Goal: Task Accomplishment & Management: Complete application form

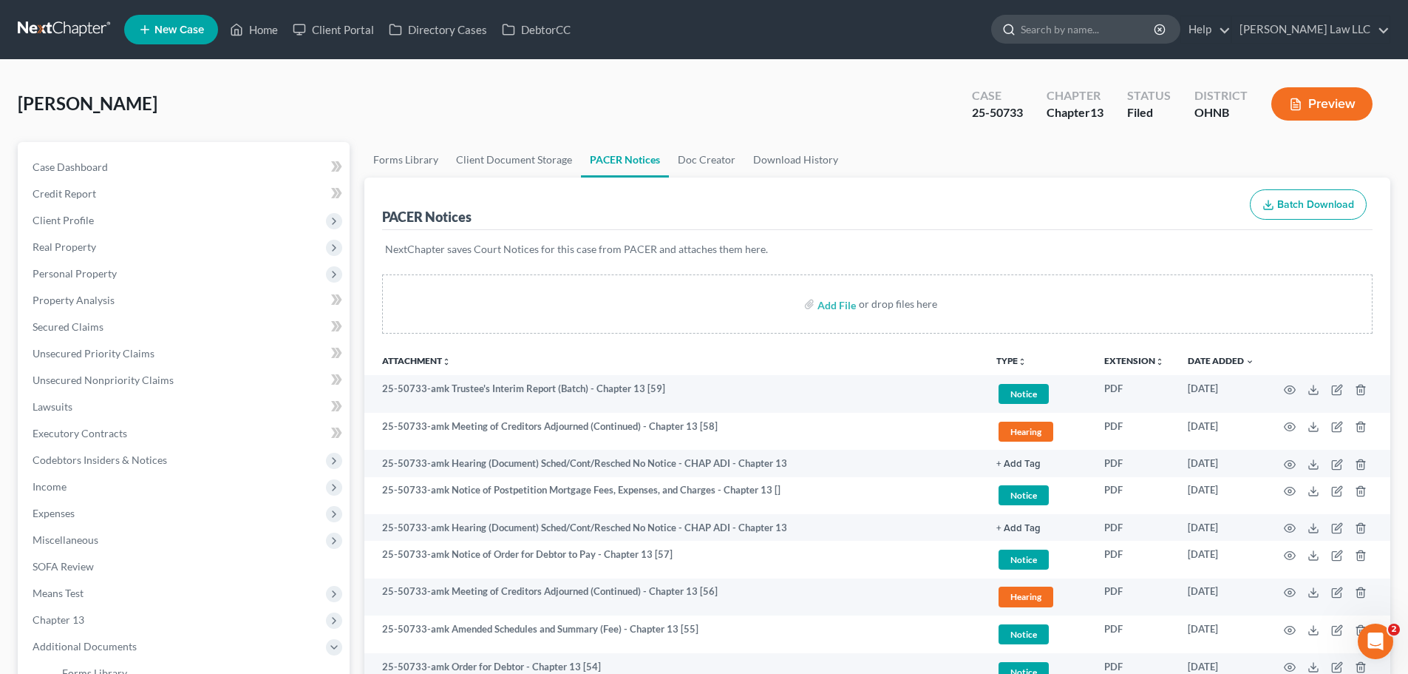
click at [1096, 37] on input "search" at bounding box center [1088, 29] width 135 height 27
type input "[PERSON_NAME]"
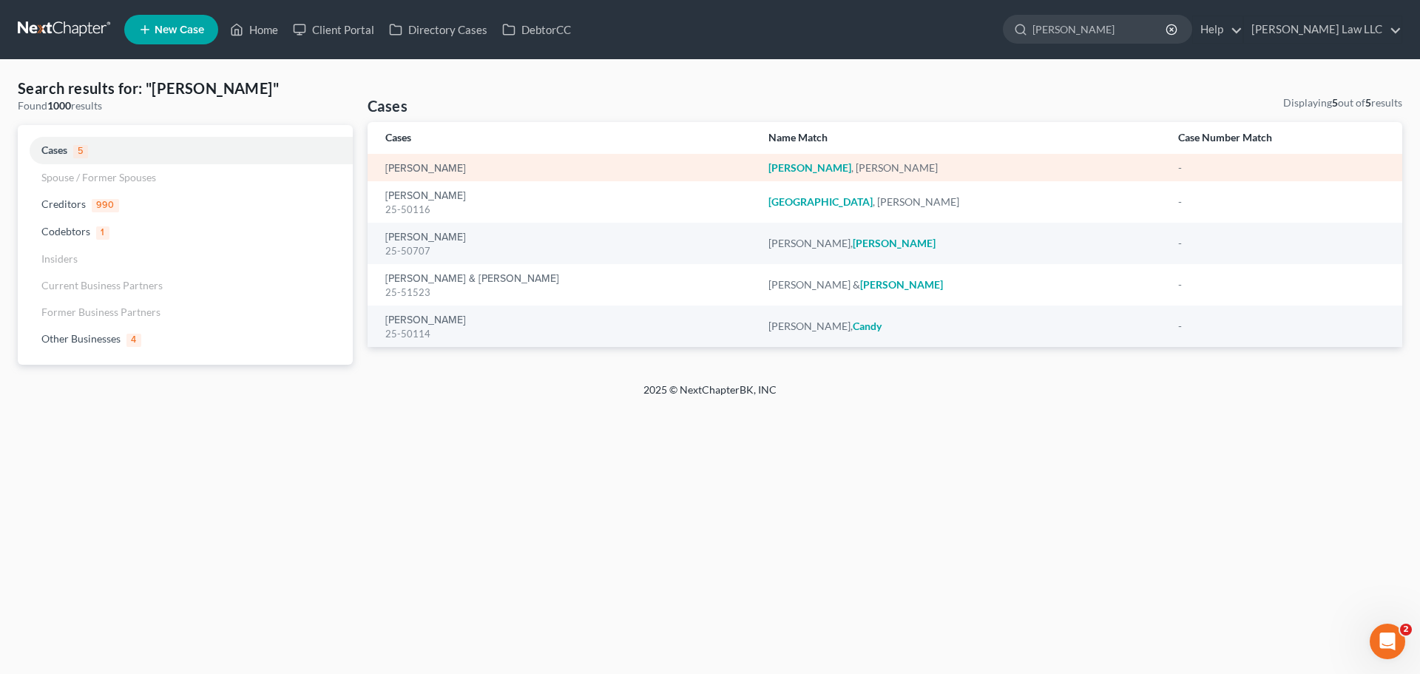
click at [415, 158] on td "[PERSON_NAME]" at bounding box center [561, 167] width 389 height 27
click at [415, 163] on link "[PERSON_NAME]" at bounding box center [425, 168] width 81 height 10
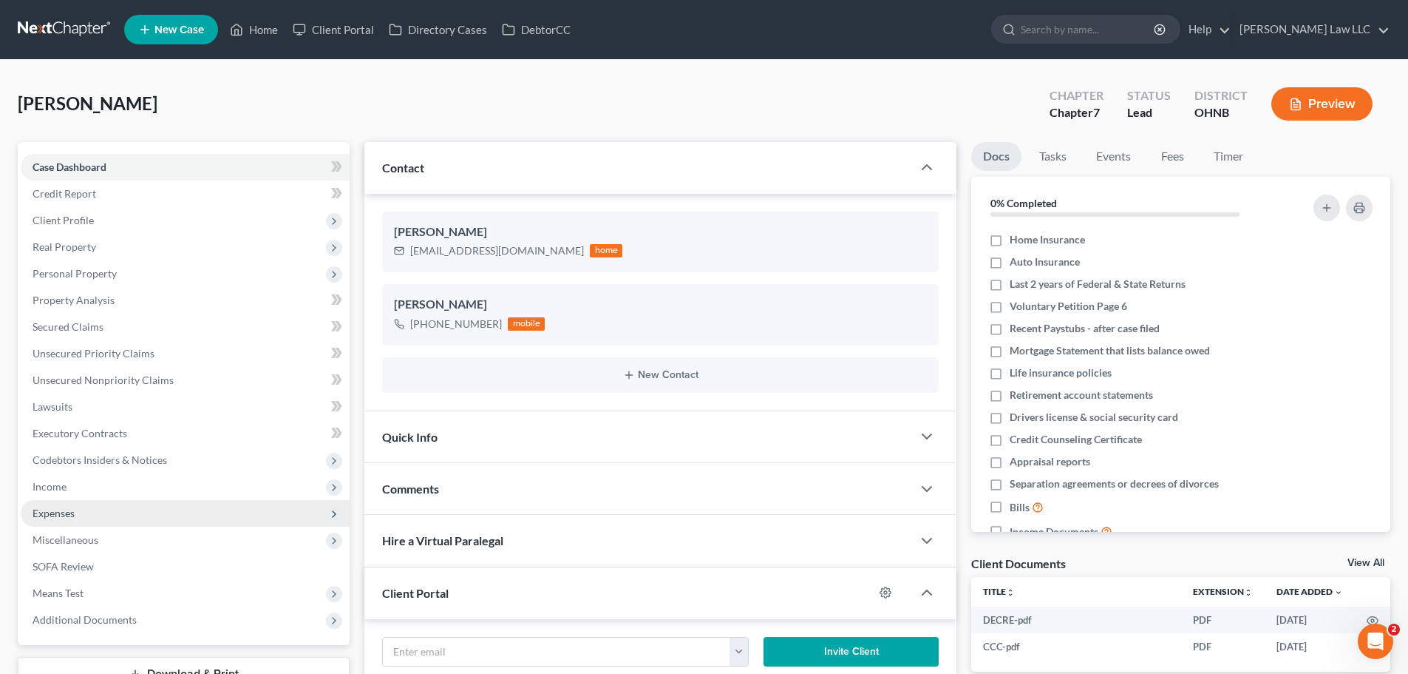
click at [57, 524] on span "Expenses" at bounding box center [185, 513] width 329 height 27
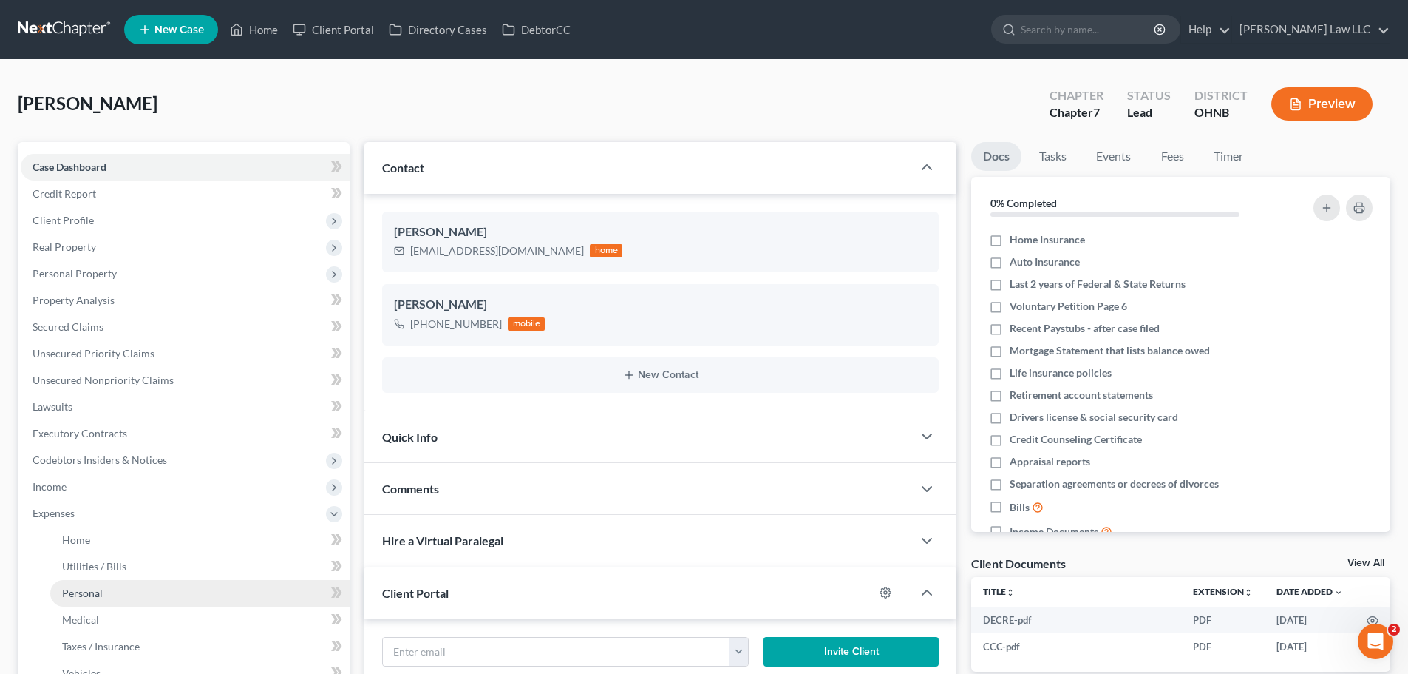
click at [121, 585] on link "Personal" at bounding box center [199, 593] width 299 height 27
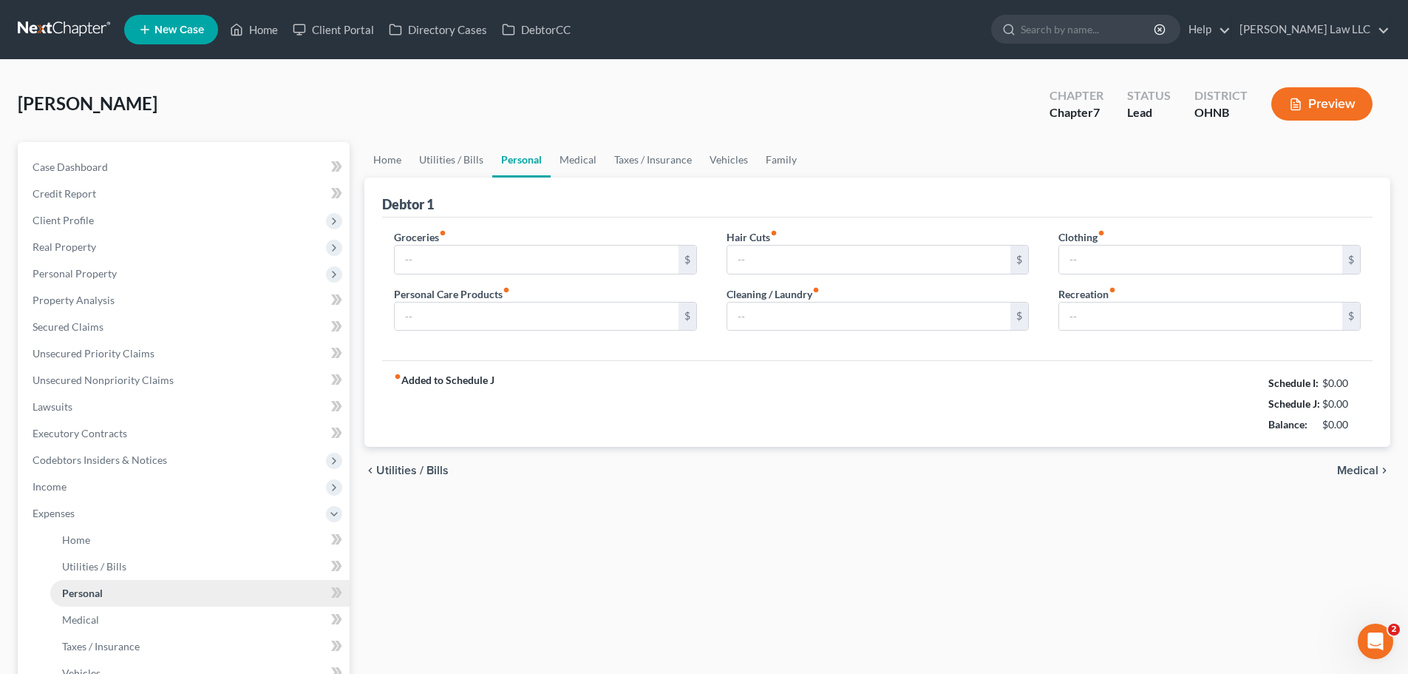
type input "850.00"
type input "30.00"
type input "0.00"
type input "50.00"
type input "30.00"
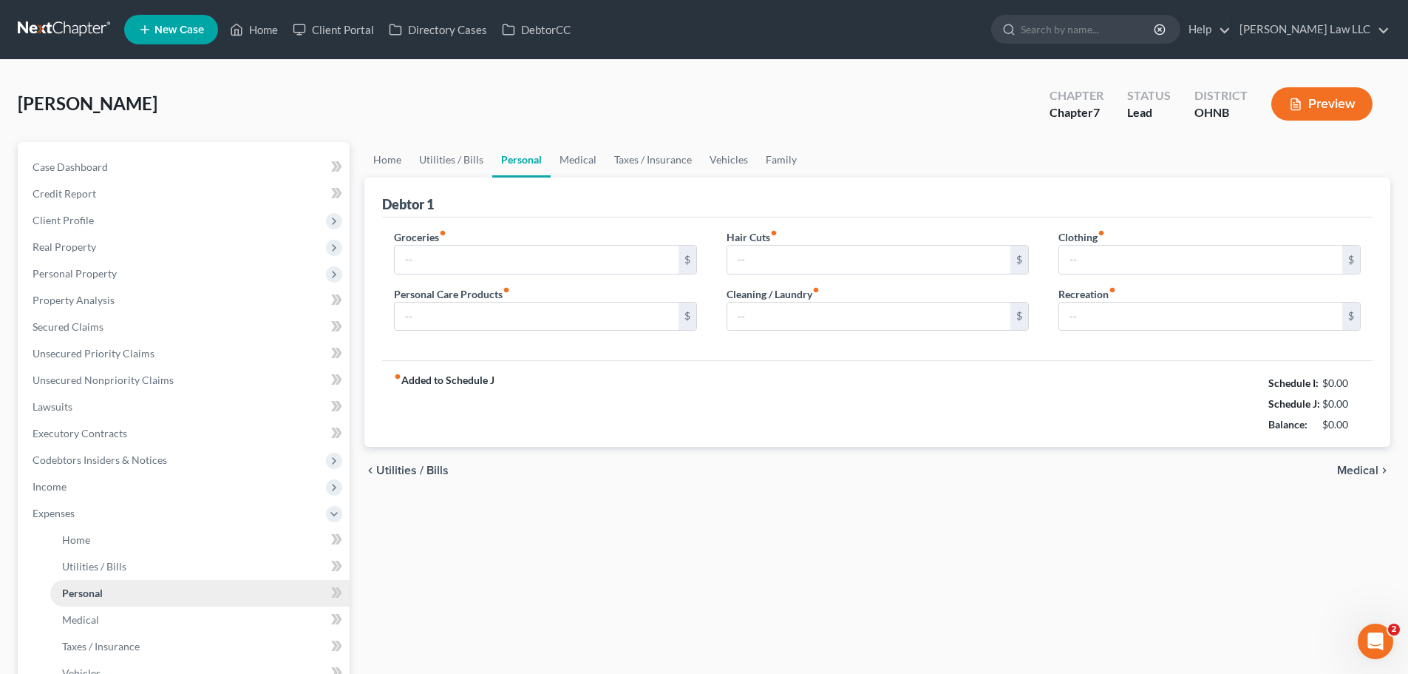
type input "200.00"
click at [455, 158] on link "Utilities / Bills" at bounding box center [451, 159] width 82 height 35
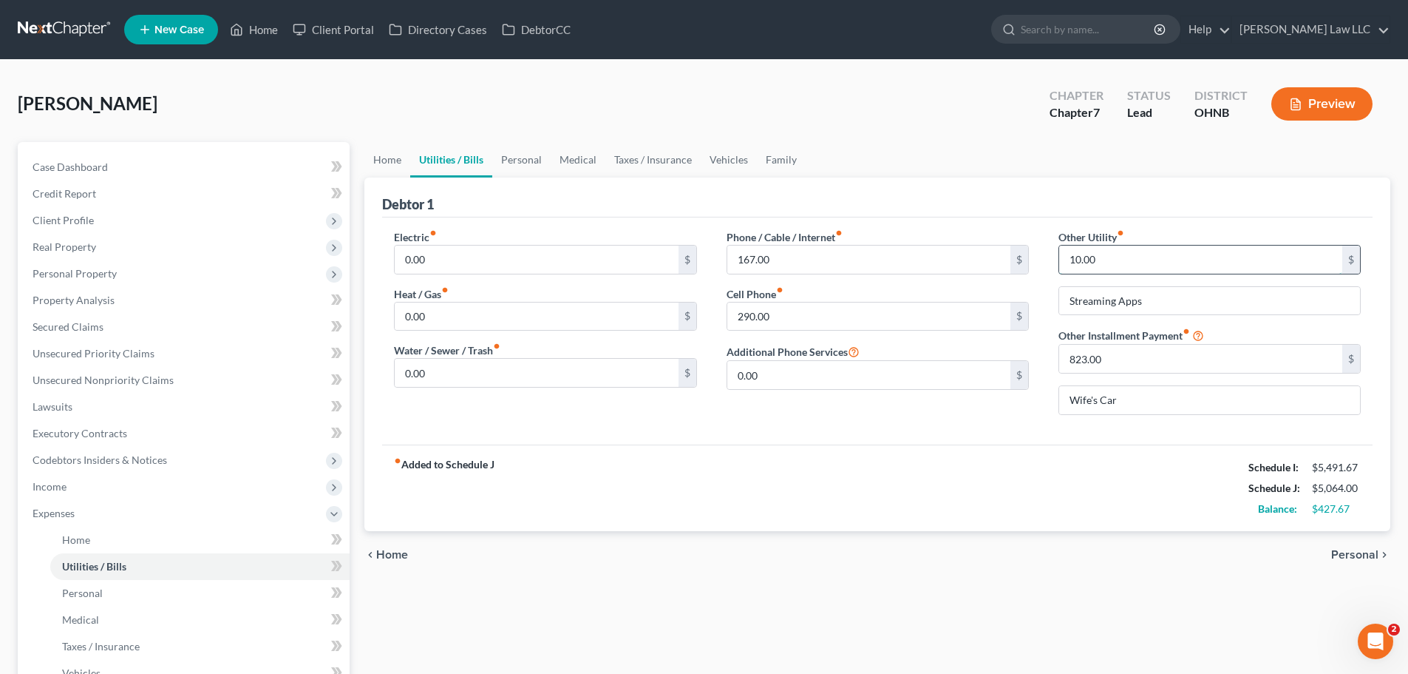
click at [1138, 263] on input "10.00" at bounding box center [1201, 259] width 283 height 28
type input "33"
click at [959, 160] on ul "Home Utilities / Bills Personal Medical Taxes / Insurance Vehicles Family" at bounding box center [878, 159] width 1026 height 35
click at [767, 159] on link "Family" at bounding box center [781, 159] width 49 height 35
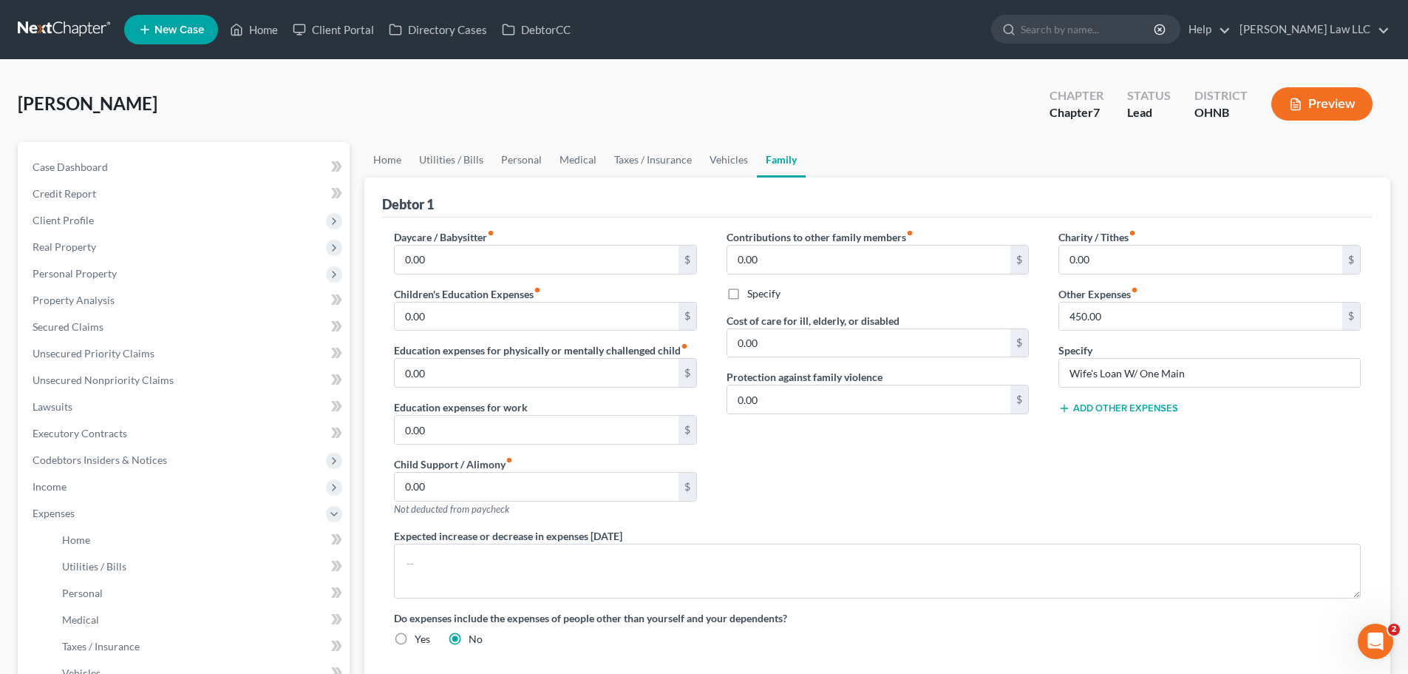
click at [1118, 407] on button "Add Other Expenses" at bounding box center [1119, 408] width 120 height 12
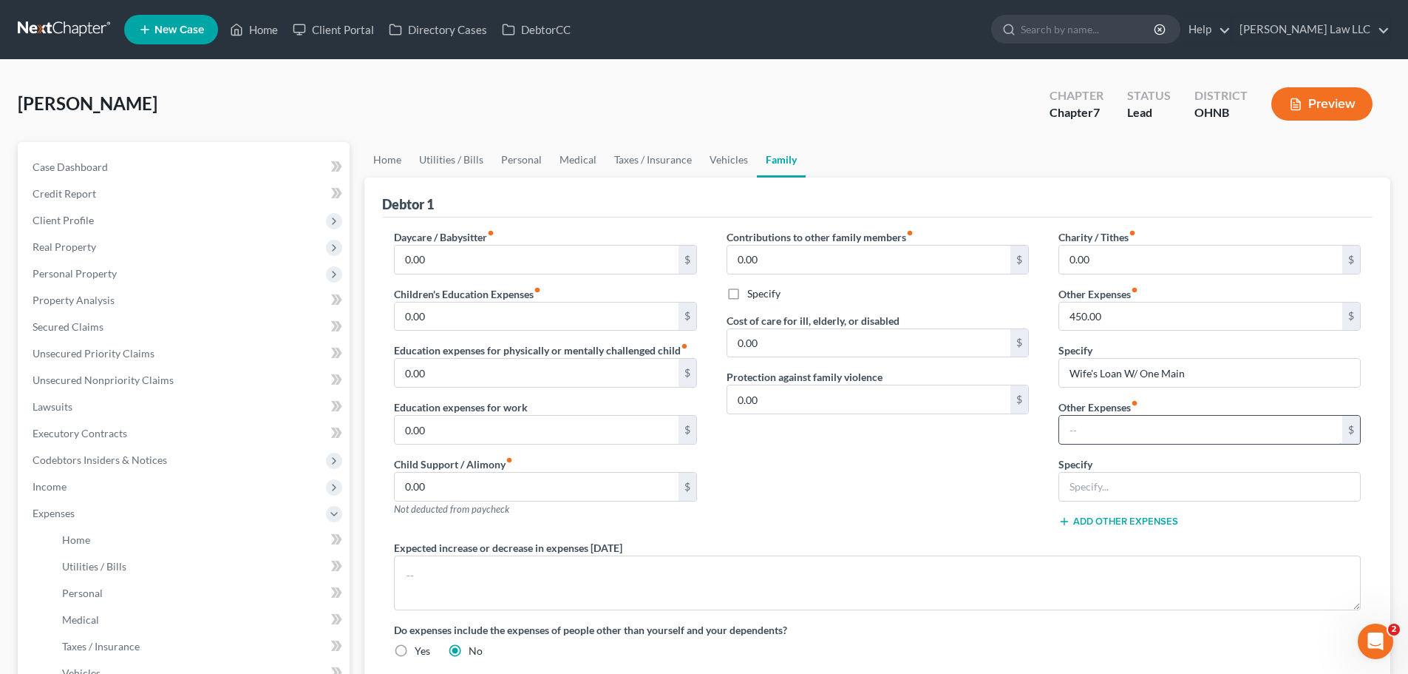
click at [1109, 426] on input "text" at bounding box center [1201, 430] width 283 height 28
type input "100"
type input "Netcredit"
click at [966, 466] on div "Contributions to other family members fiber_manual_record 0.00 $ Specify Cost o…" at bounding box center [878, 384] width 332 height 311
click at [985, 495] on div "Contributions to other family members fiber_manual_record 0.00 $ Specify Cost o…" at bounding box center [878, 384] width 332 height 311
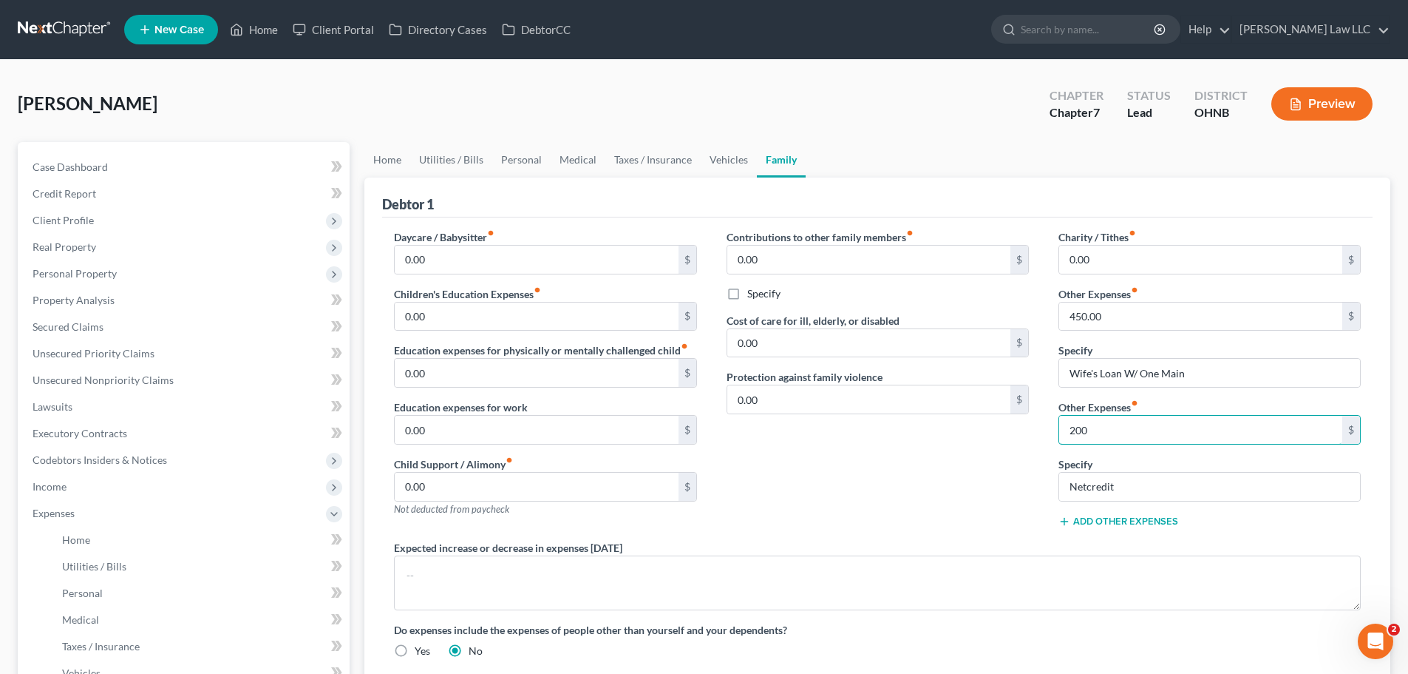
type input "200"
click at [953, 476] on div "Contributions to other family members fiber_manual_record 0.00 $ Specify Cost o…" at bounding box center [878, 384] width 332 height 311
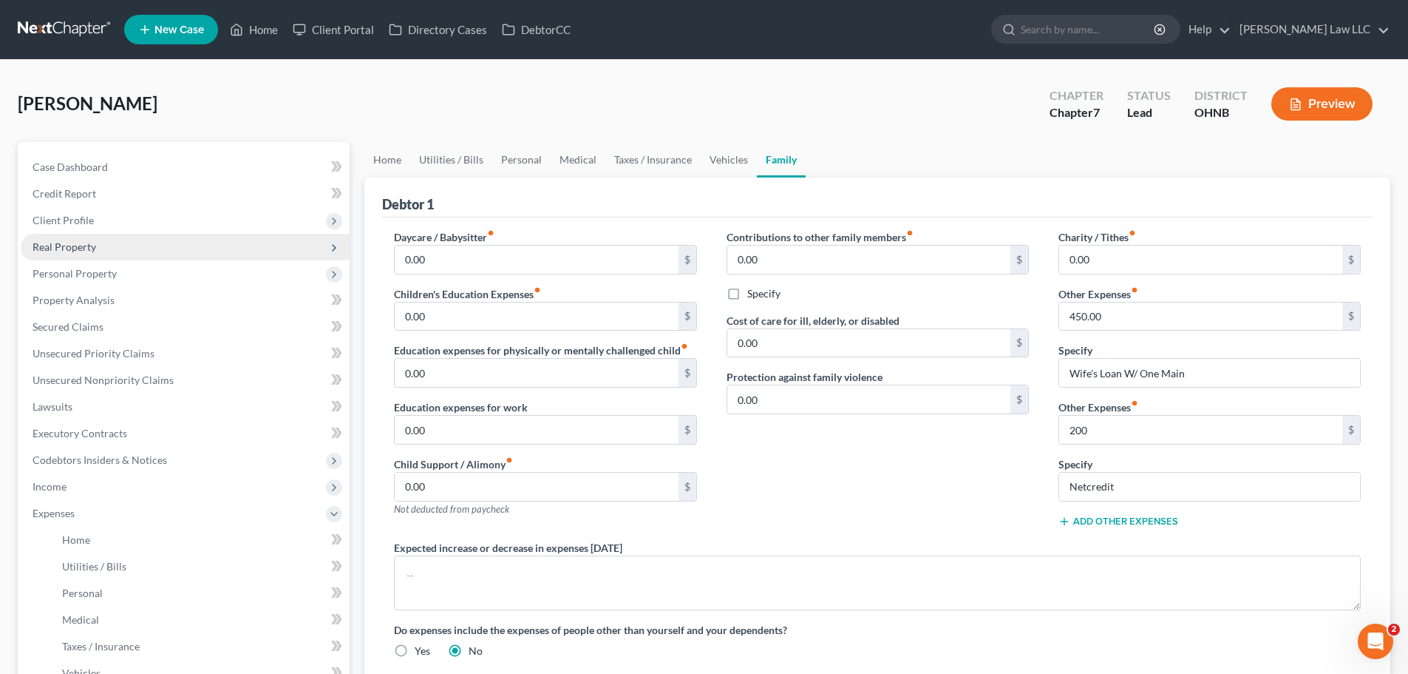
click at [65, 241] on span "Real Property" at bounding box center [65, 246] width 64 height 13
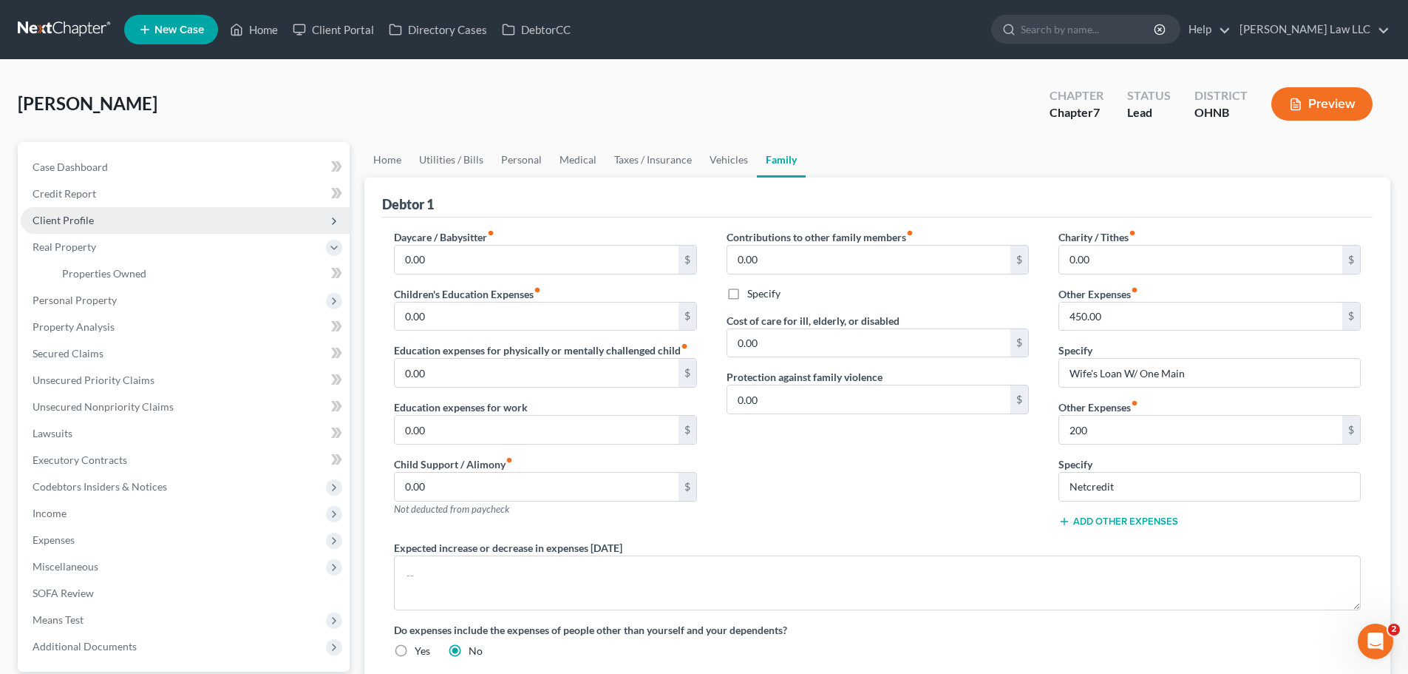
click at [74, 225] on span "Client Profile" at bounding box center [63, 220] width 61 height 13
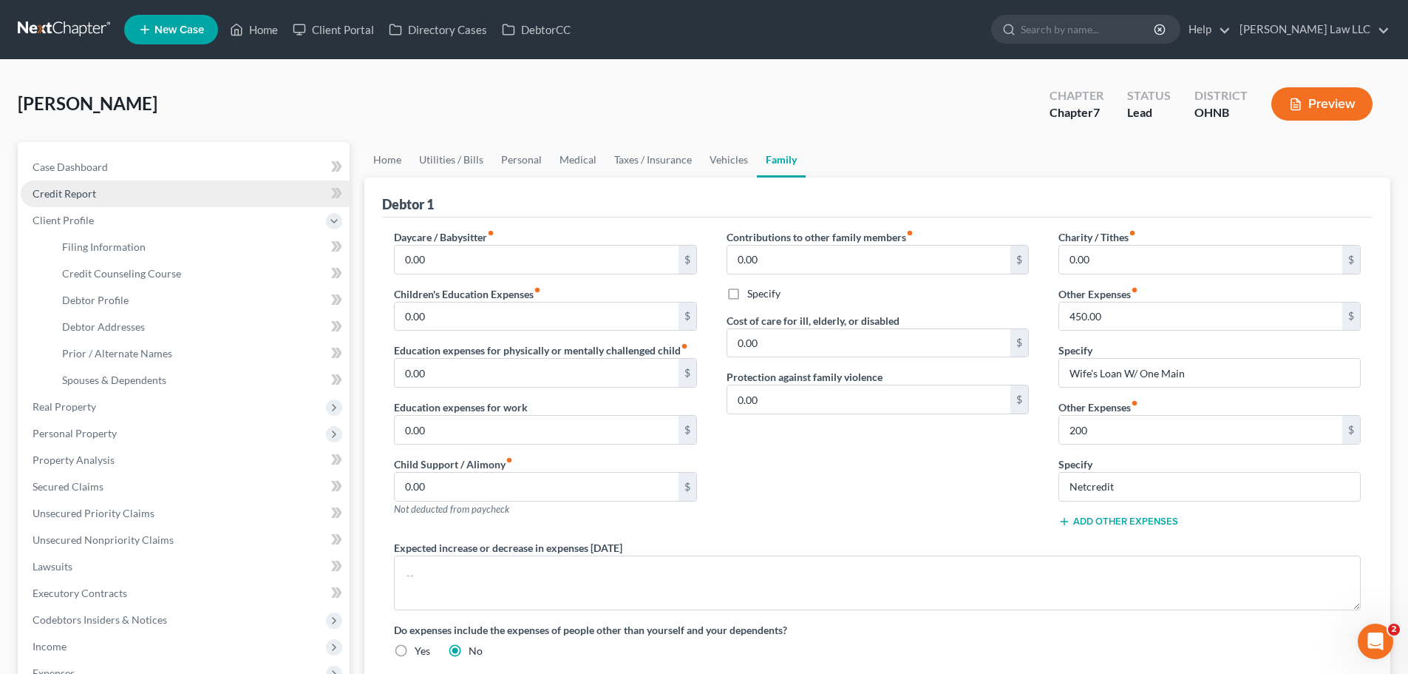
click at [84, 198] on span "Credit Report" at bounding box center [65, 193] width 64 height 13
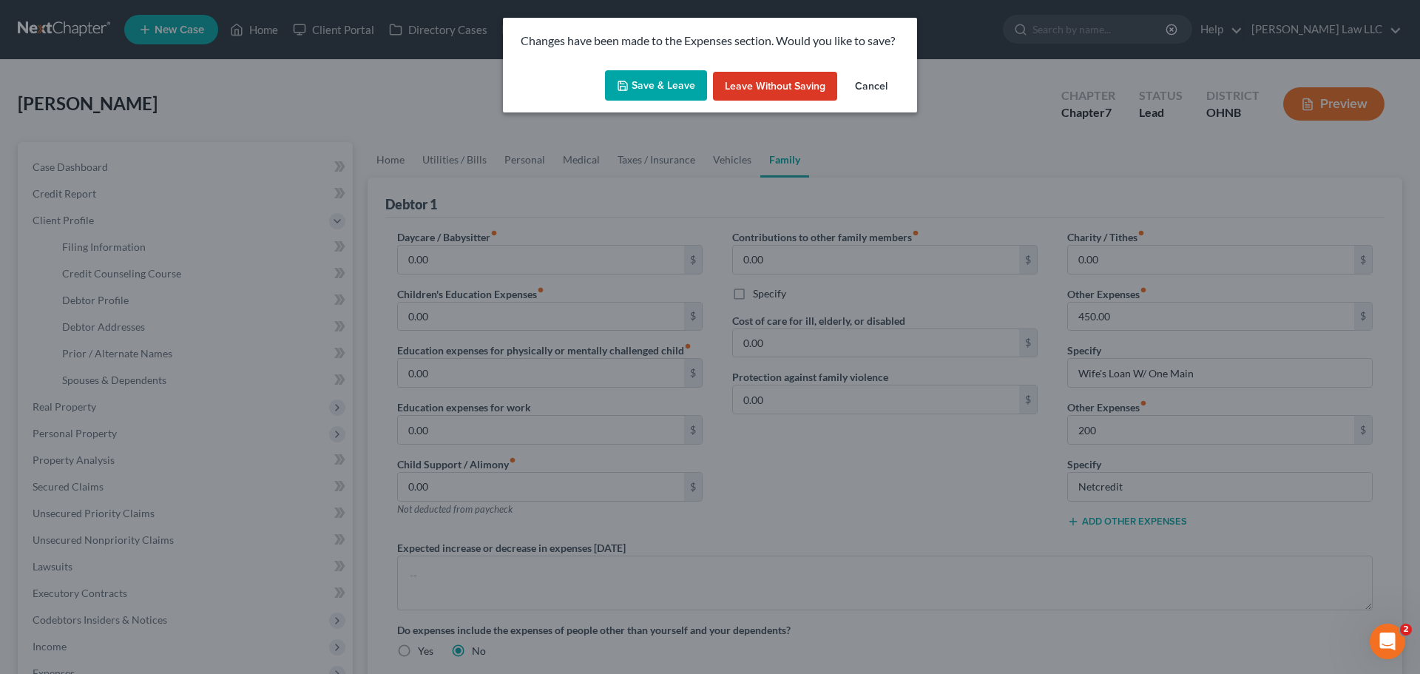
click at [645, 86] on button "Save & Leave" at bounding box center [656, 85] width 102 height 31
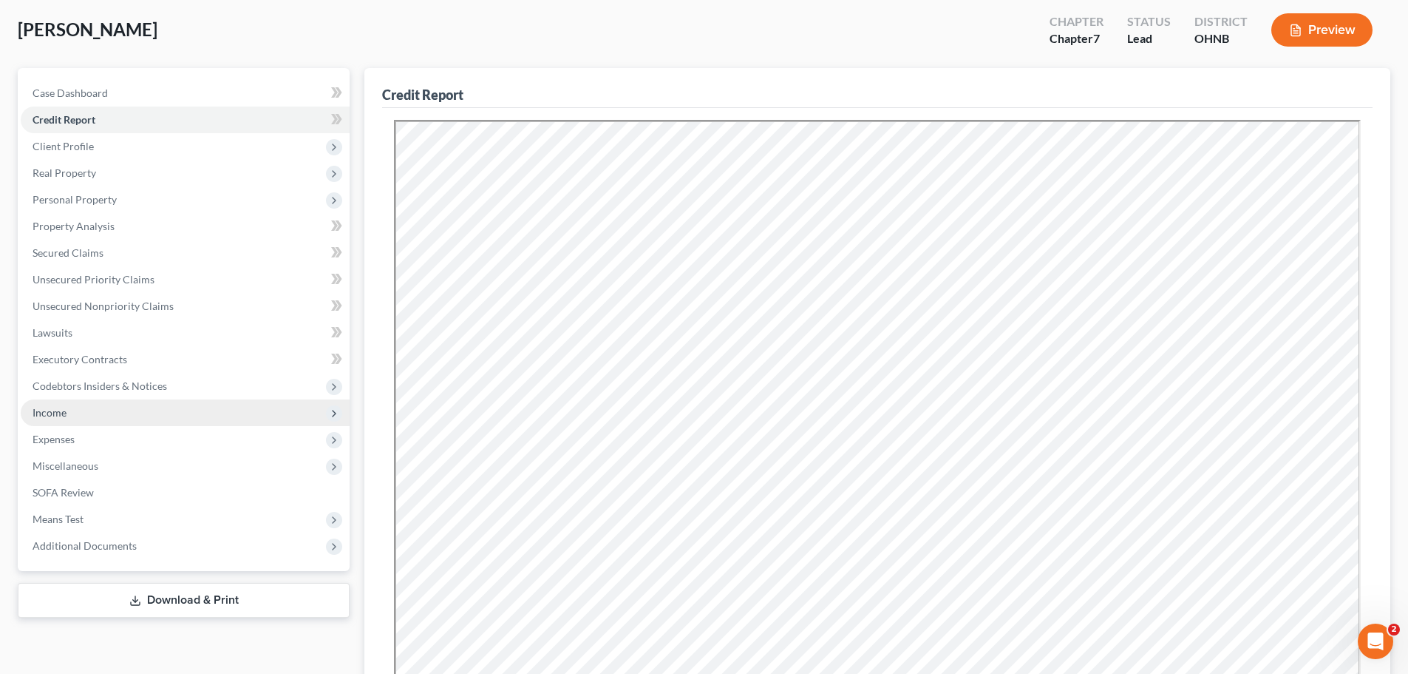
click at [70, 410] on span "Income" at bounding box center [185, 412] width 329 height 27
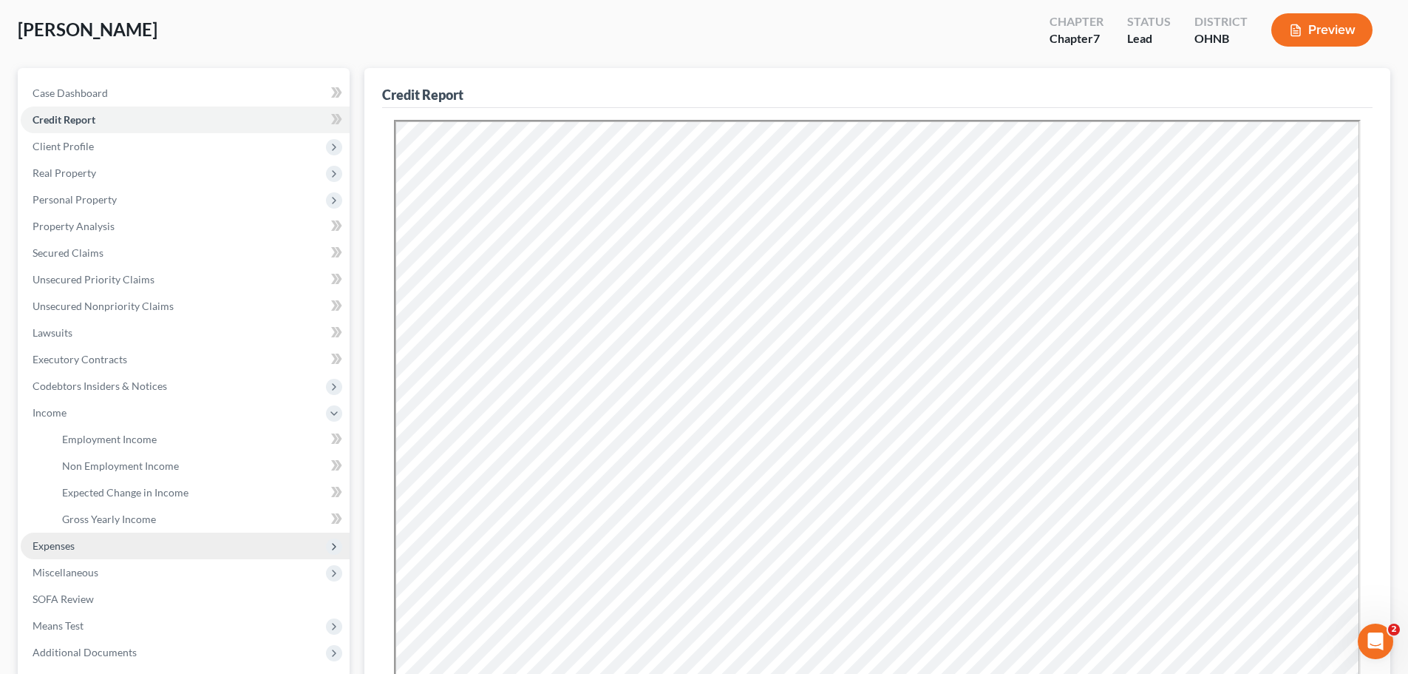
click at [59, 546] on span "Expenses" at bounding box center [54, 545] width 42 height 13
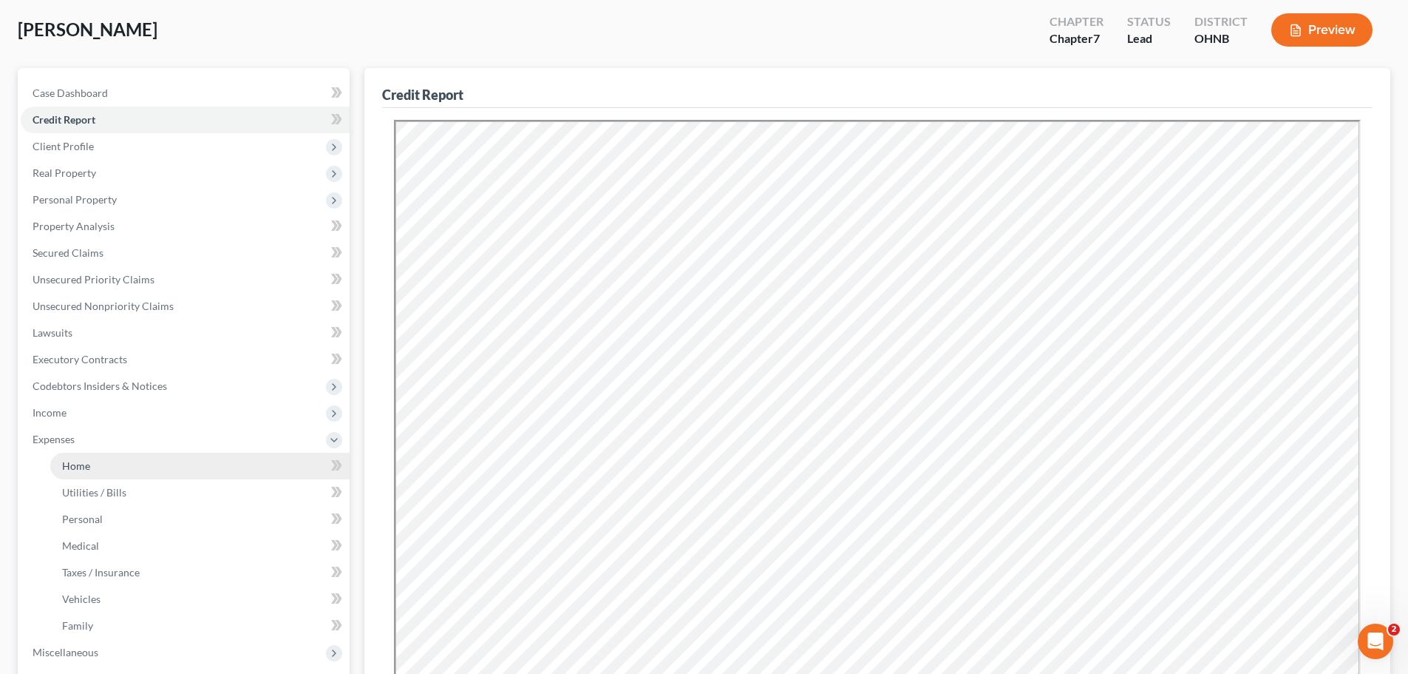
click at [89, 463] on span "Home" at bounding box center [76, 465] width 28 height 13
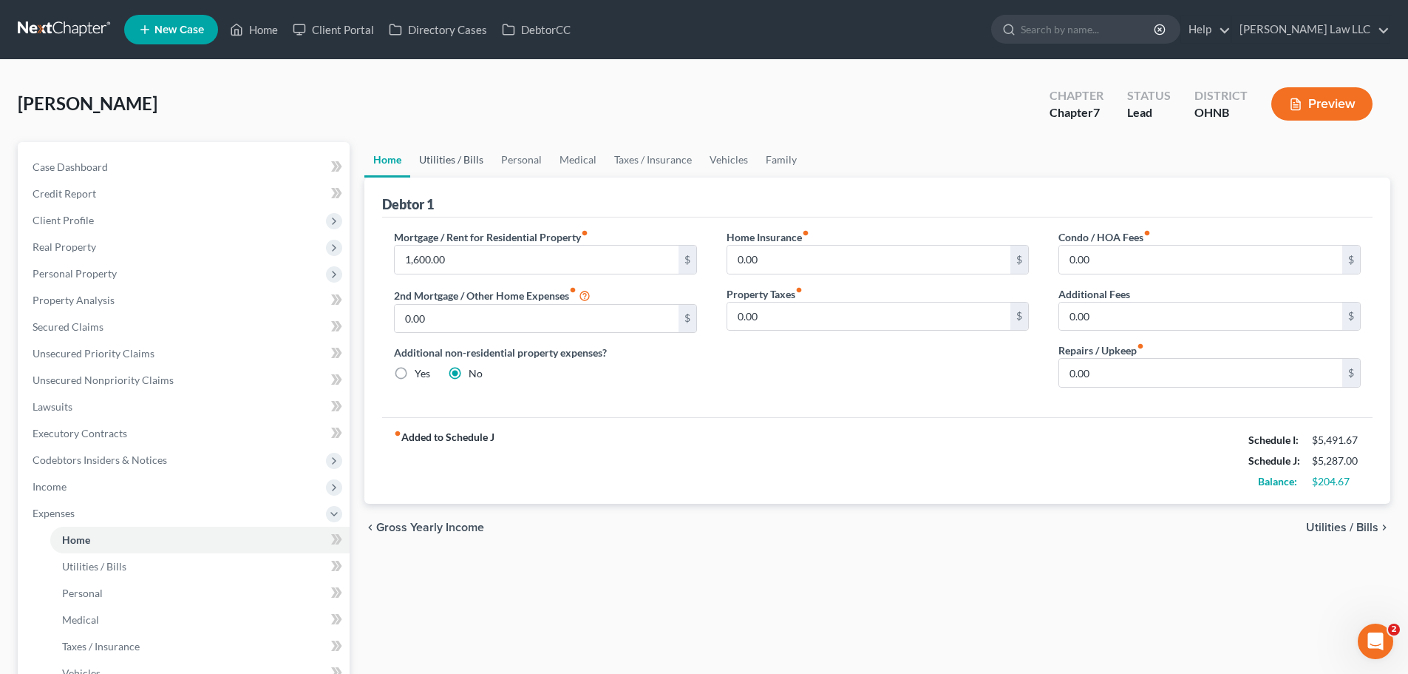
click at [474, 164] on link "Utilities / Bills" at bounding box center [451, 159] width 82 height 35
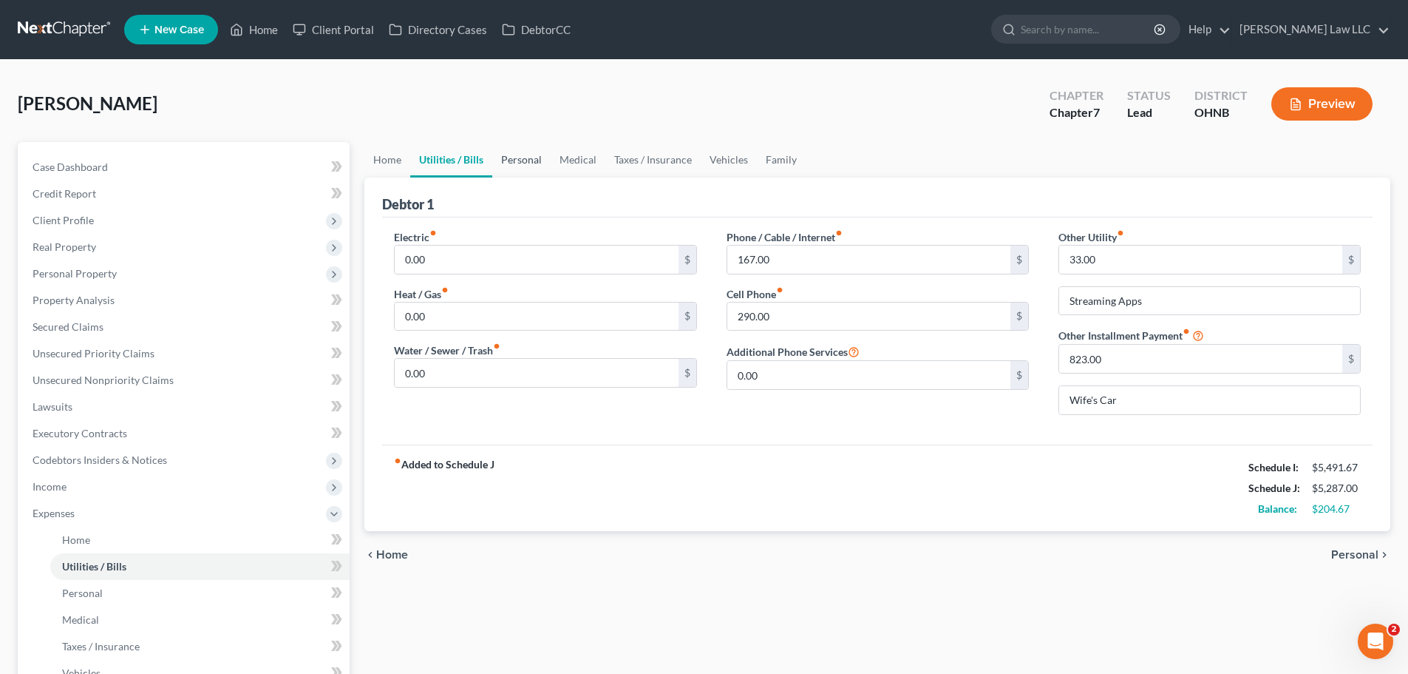
click at [524, 166] on link "Personal" at bounding box center [521, 159] width 58 height 35
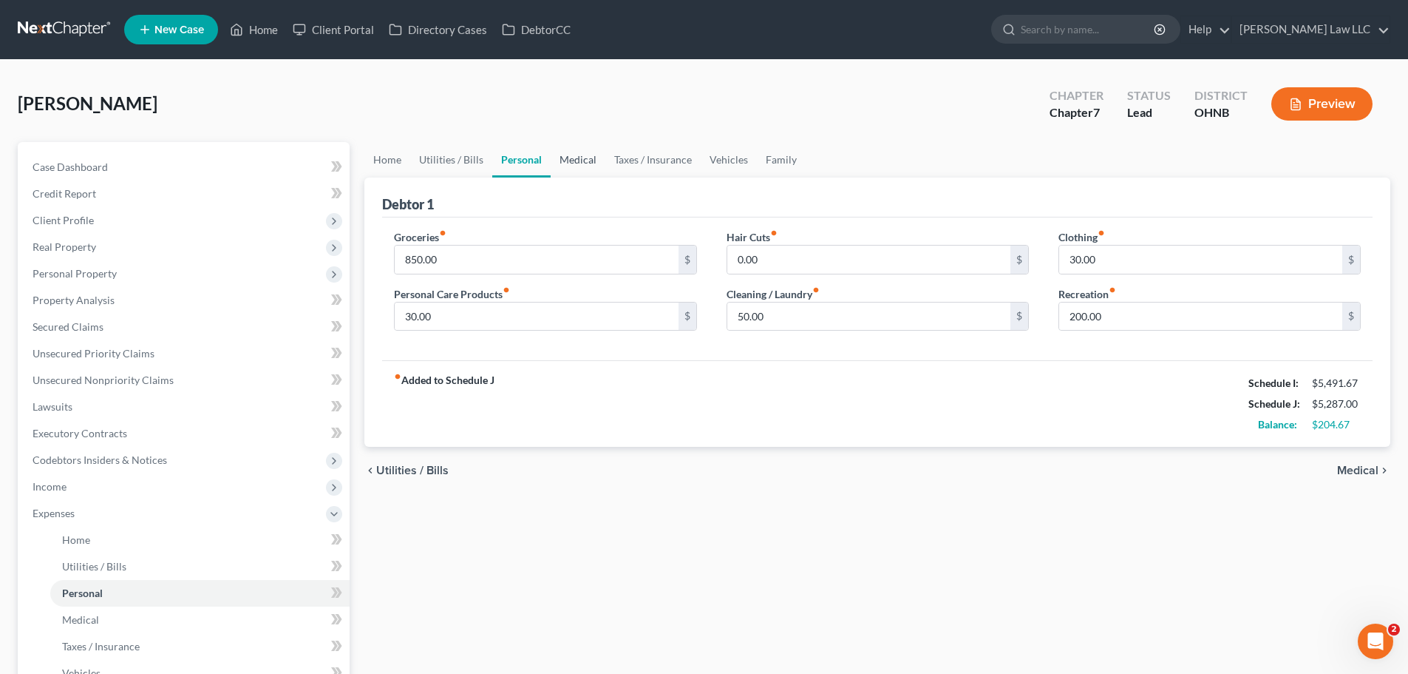
click at [587, 163] on link "Medical" at bounding box center [578, 159] width 55 height 35
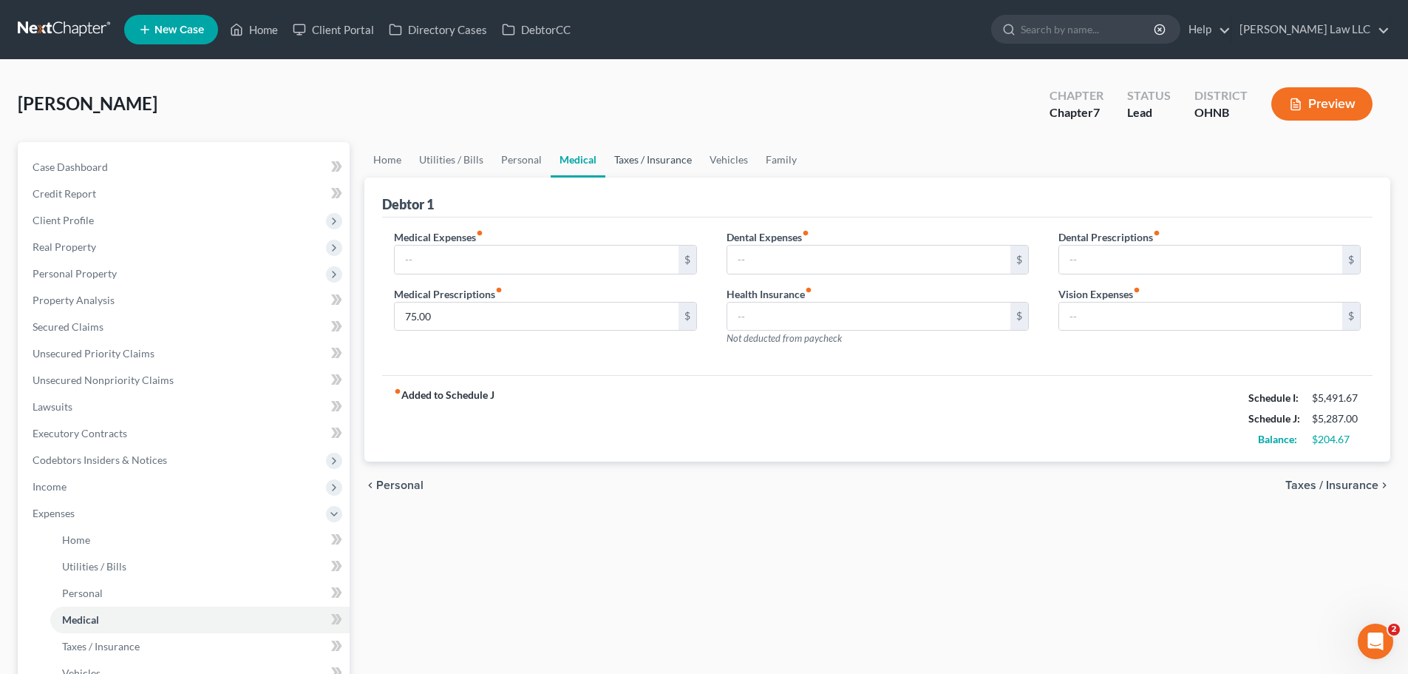
click at [627, 158] on link "Taxes / Insurance" at bounding box center [653, 159] width 95 height 35
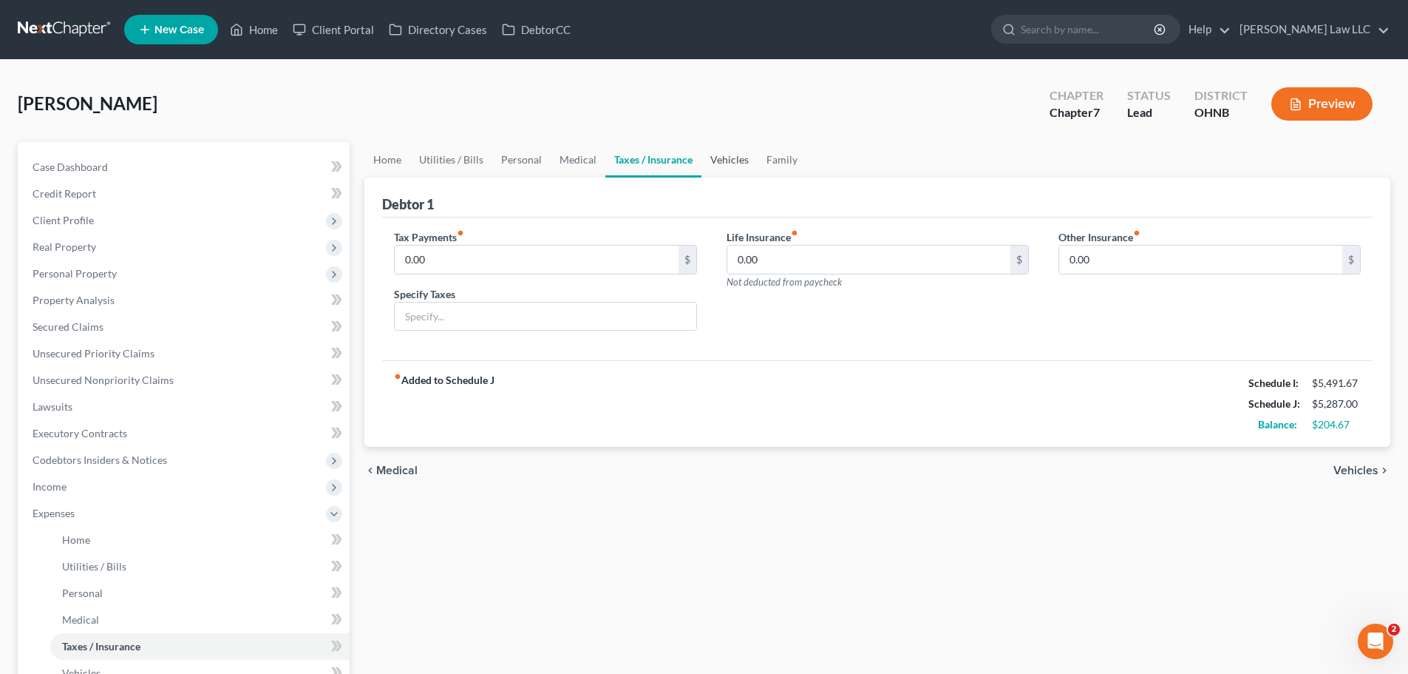
click at [737, 158] on link "Vehicles" at bounding box center [730, 159] width 56 height 35
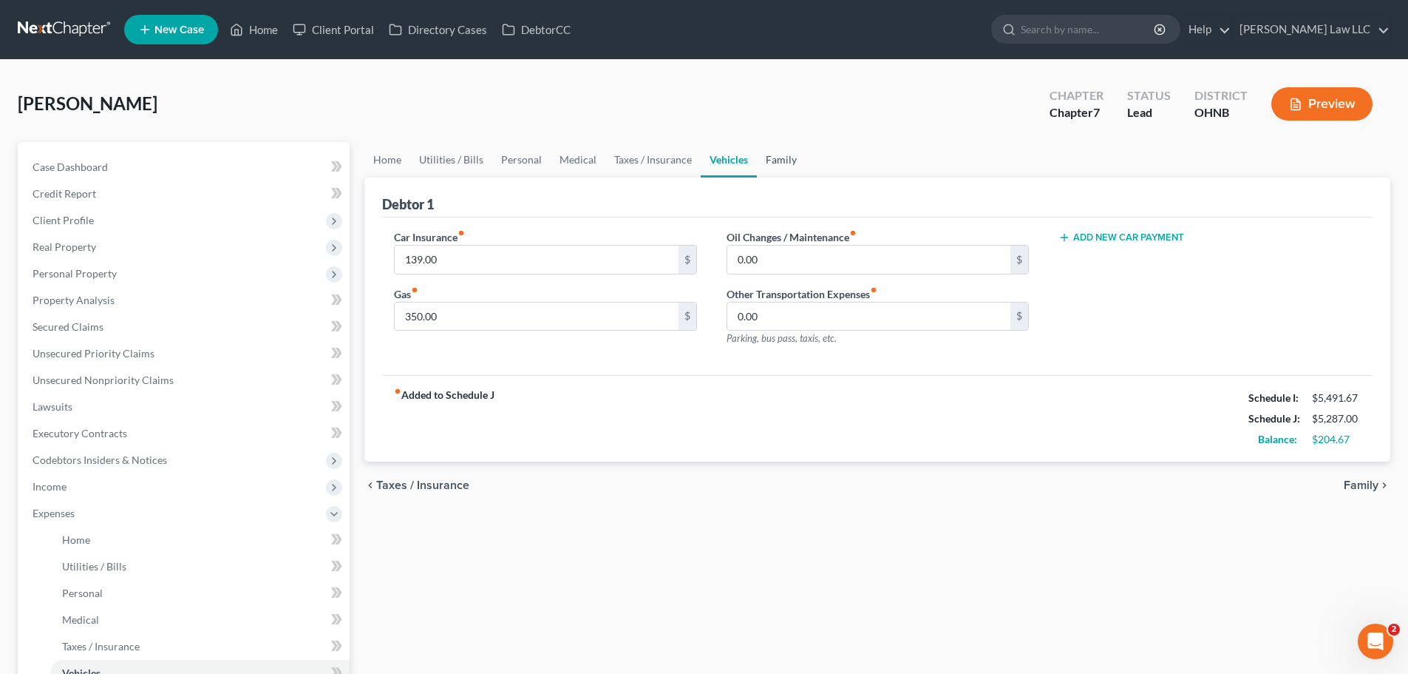
click at [768, 160] on link "Family" at bounding box center [781, 159] width 49 height 35
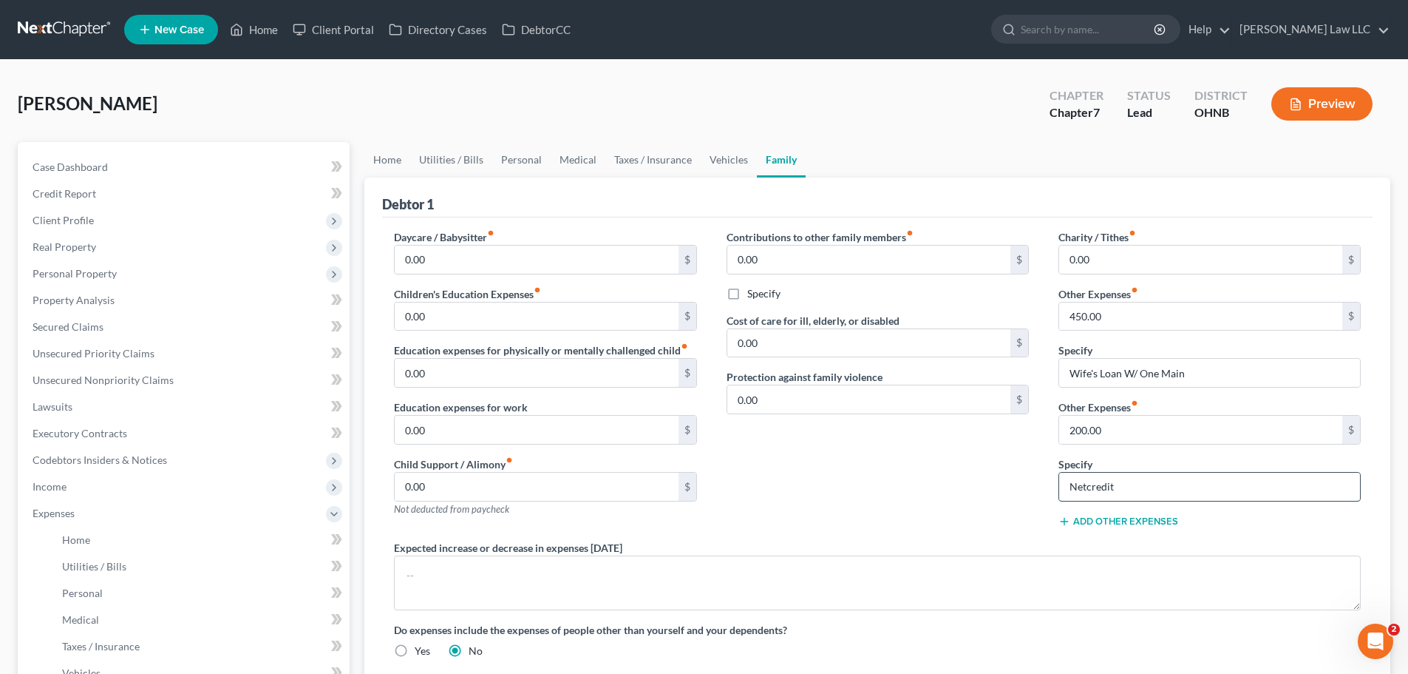
click at [1168, 487] on input "Netcredit" at bounding box center [1210, 486] width 301 height 28
type input "Netcredit loan"
click at [875, 504] on div "Contributions to other family members fiber_manual_record 0.00 $ Specify Cost o…" at bounding box center [878, 384] width 332 height 311
click at [777, 484] on div "Contributions to other family members fiber_manual_record 0.00 $ Specify Cost o…" at bounding box center [878, 384] width 332 height 311
click at [67, 500] on span "Expenses" at bounding box center [185, 513] width 329 height 27
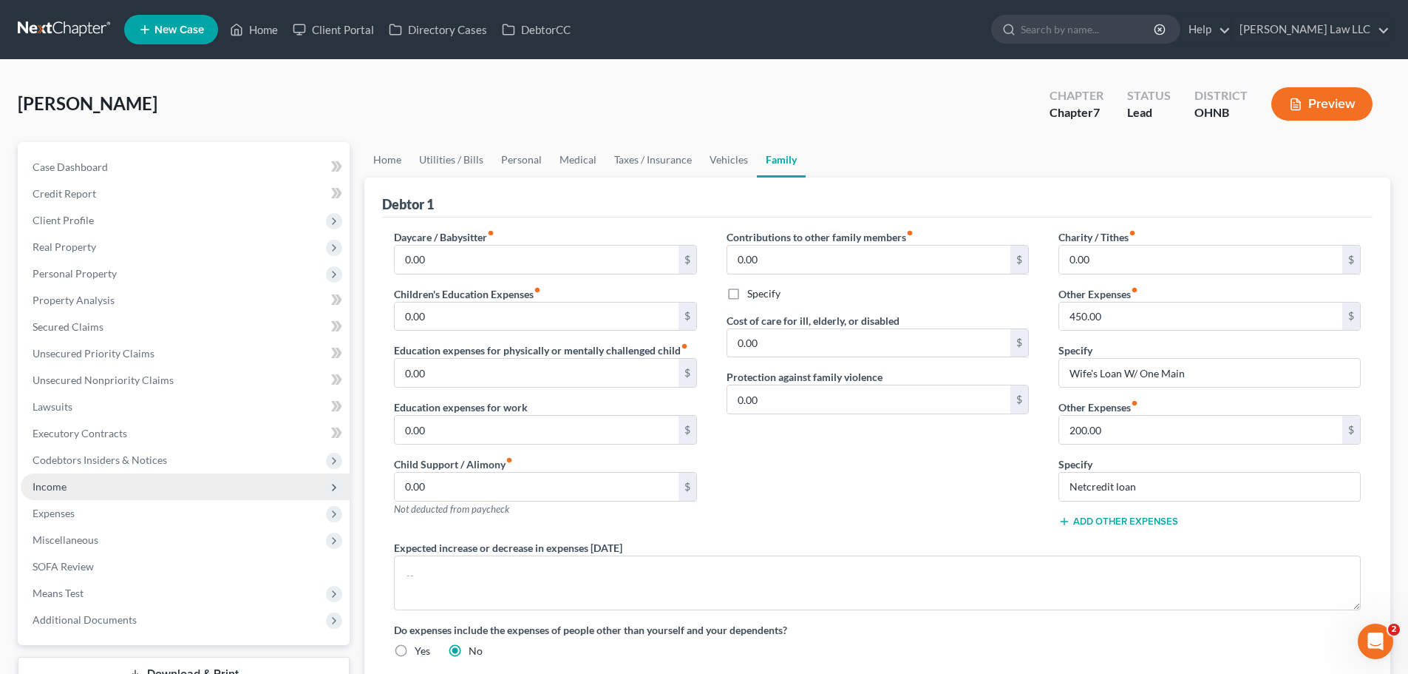
click at [67, 475] on span "Income" at bounding box center [185, 486] width 329 height 27
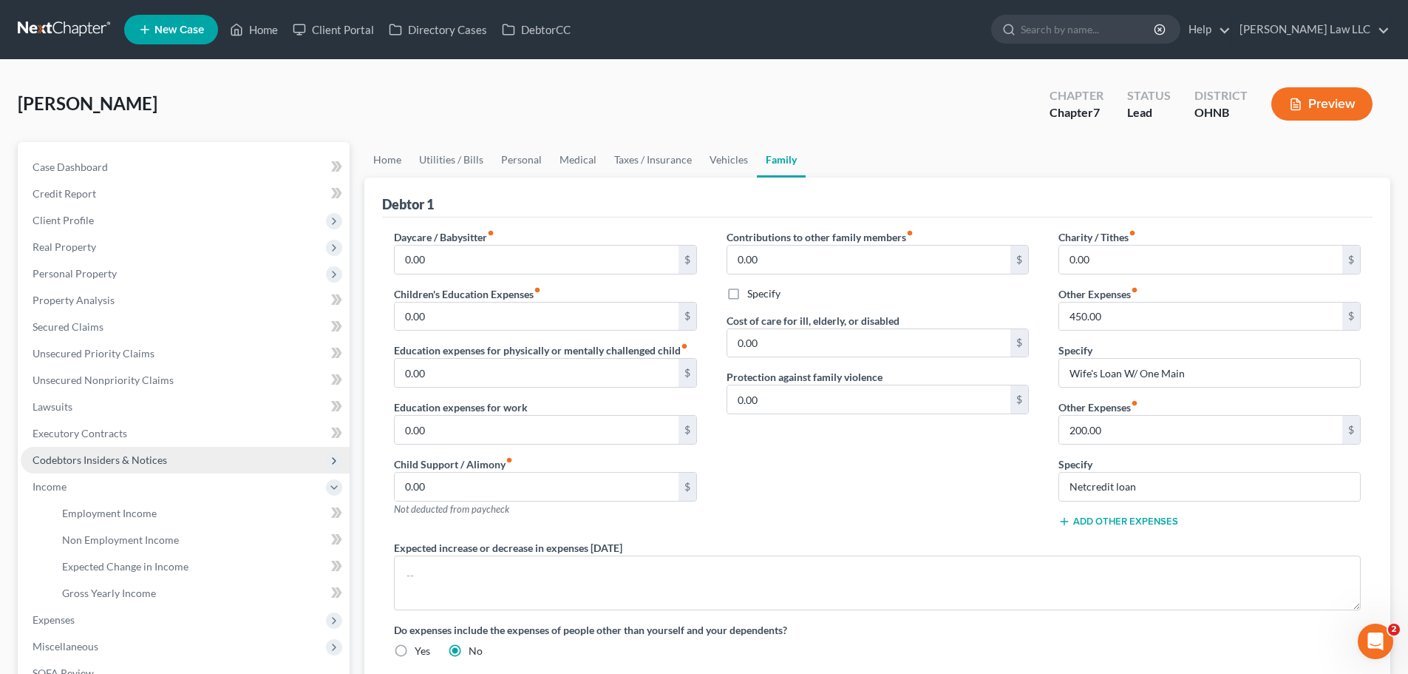
click at [71, 447] on span "Codebtors Insiders & Notices" at bounding box center [185, 460] width 329 height 27
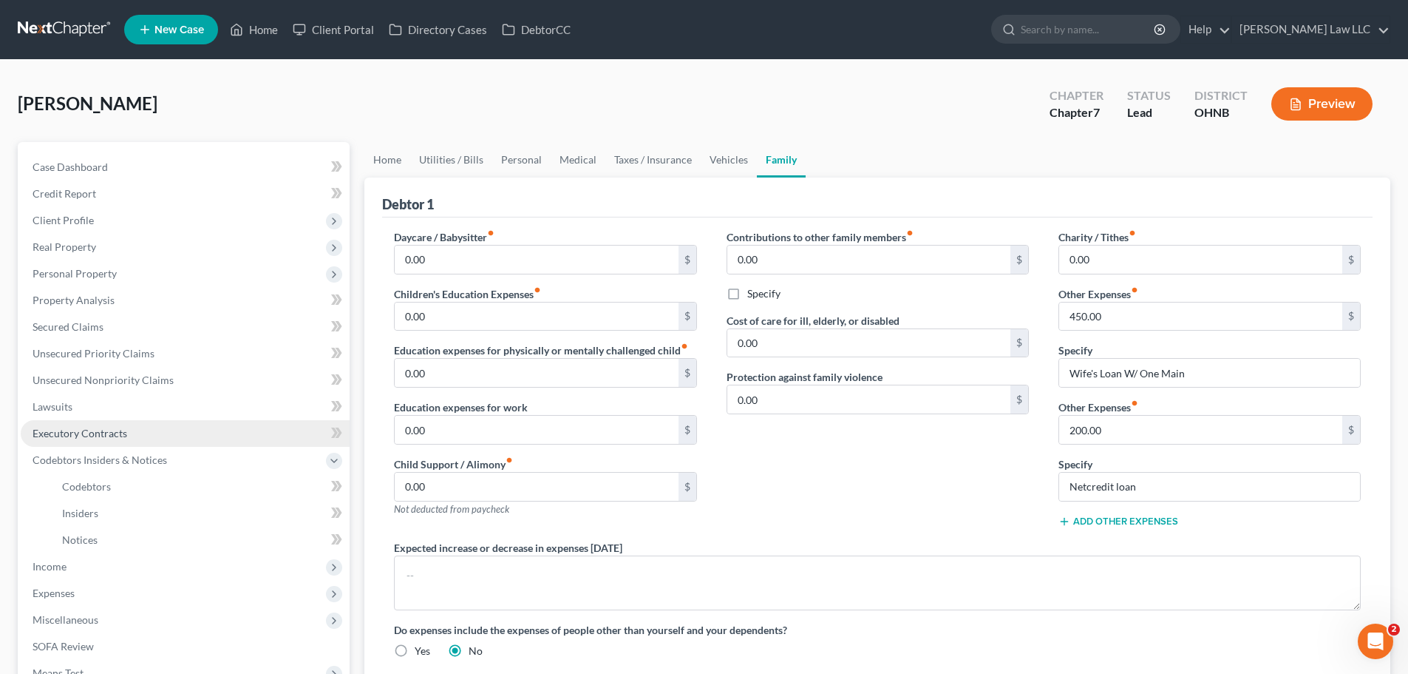
click at [75, 436] on span "Executory Contracts" at bounding box center [80, 433] width 95 height 13
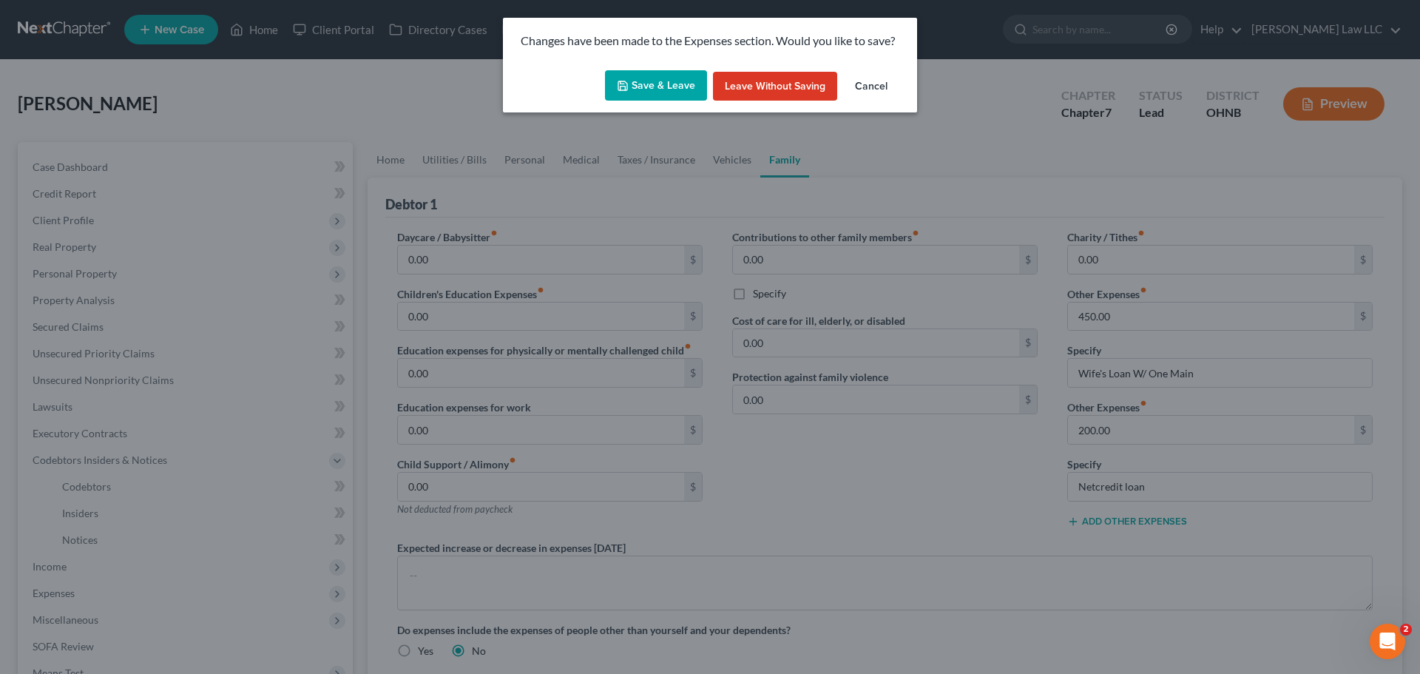
click at [654, 81] on button "Save & Leave" at bounding box center [656, 85] width 102 height 31
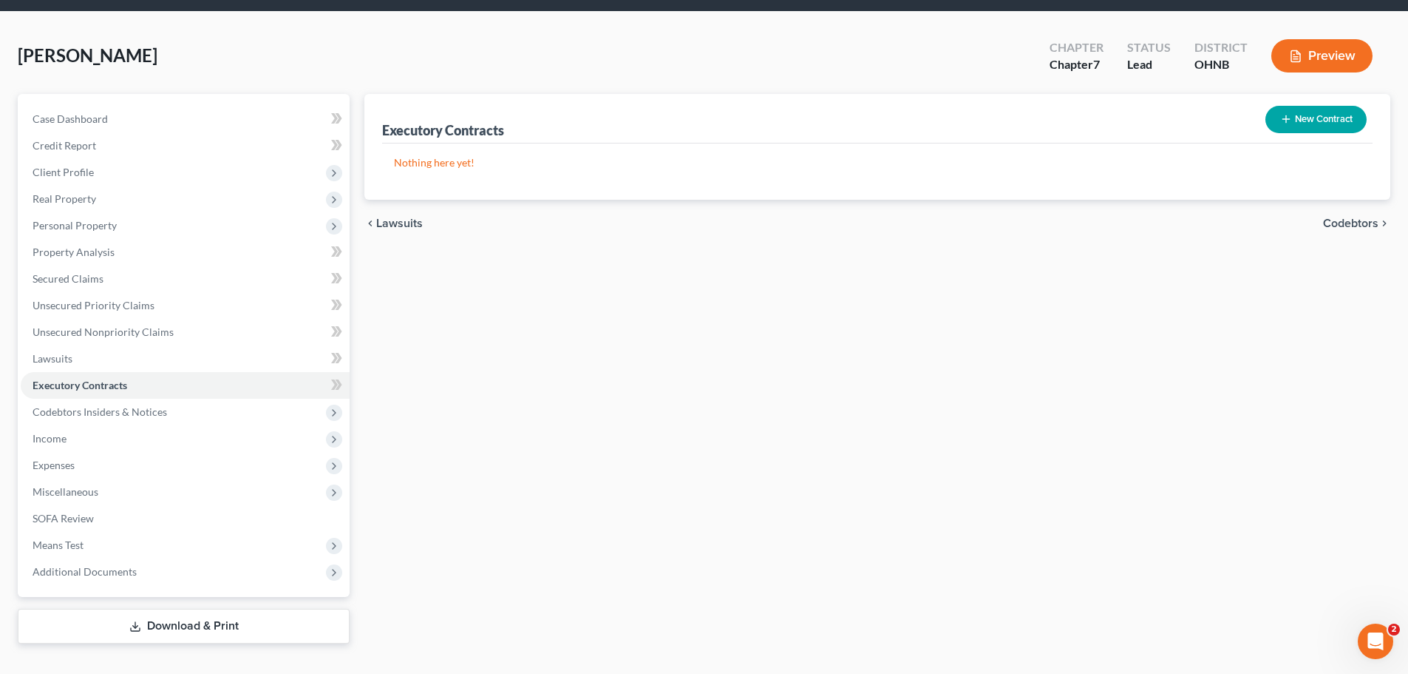
scroll to position [74, 0]
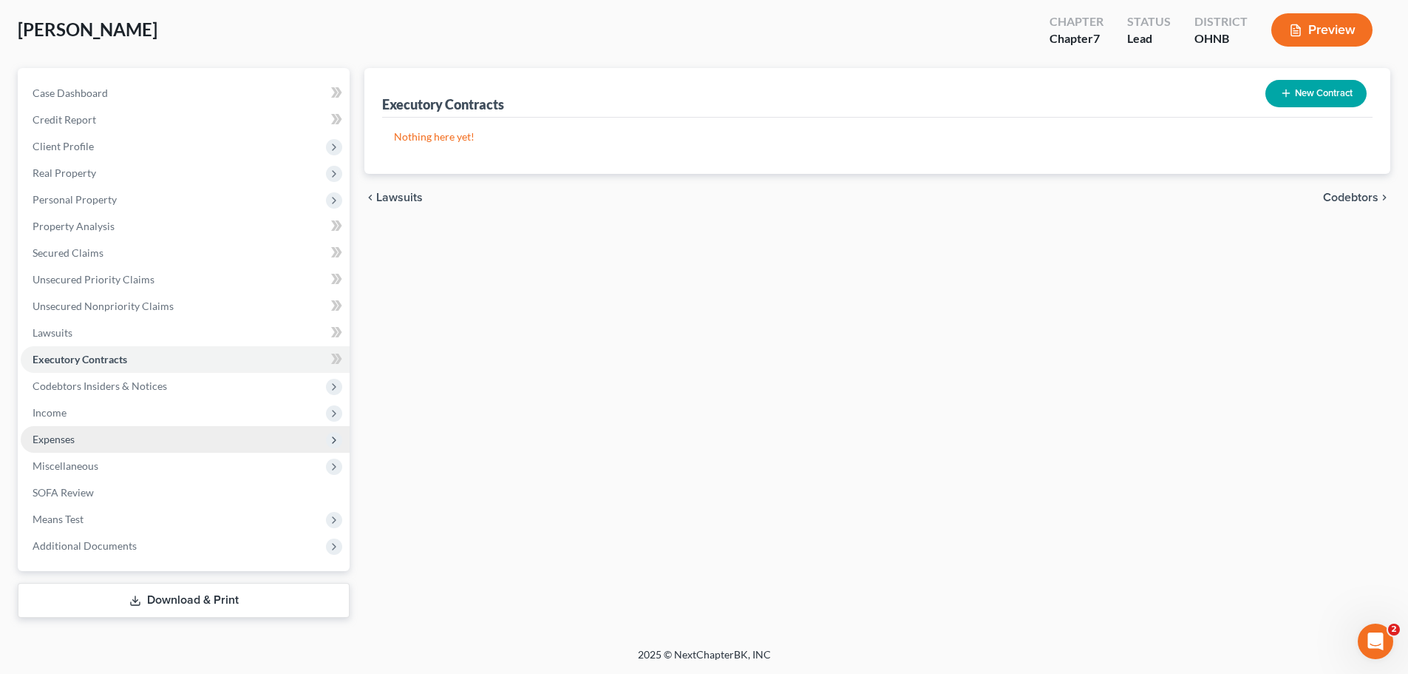
click at [79, 438] on span "Expenses" at bounding box center [185, 439] width 329 height 27
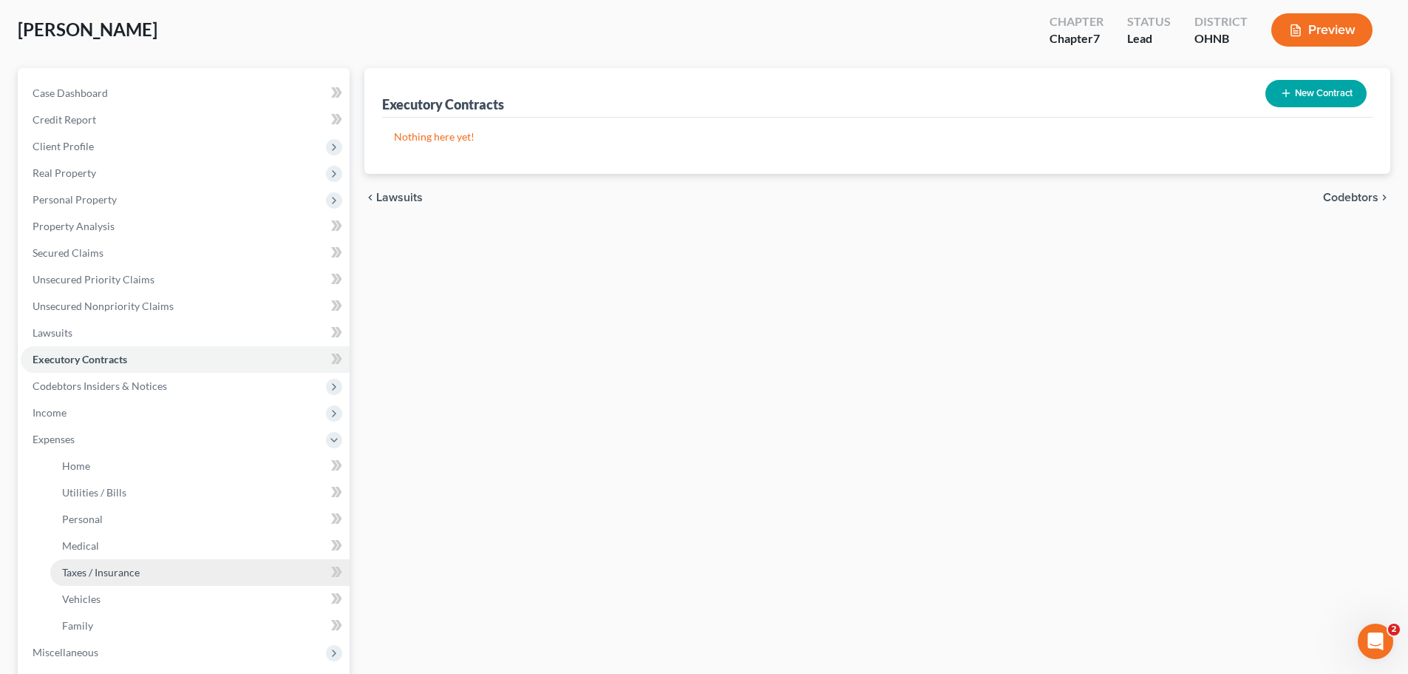
click at [110, 572] on span "Taxes / Insurance" at bounding box center [101, 572] width 78 height 13
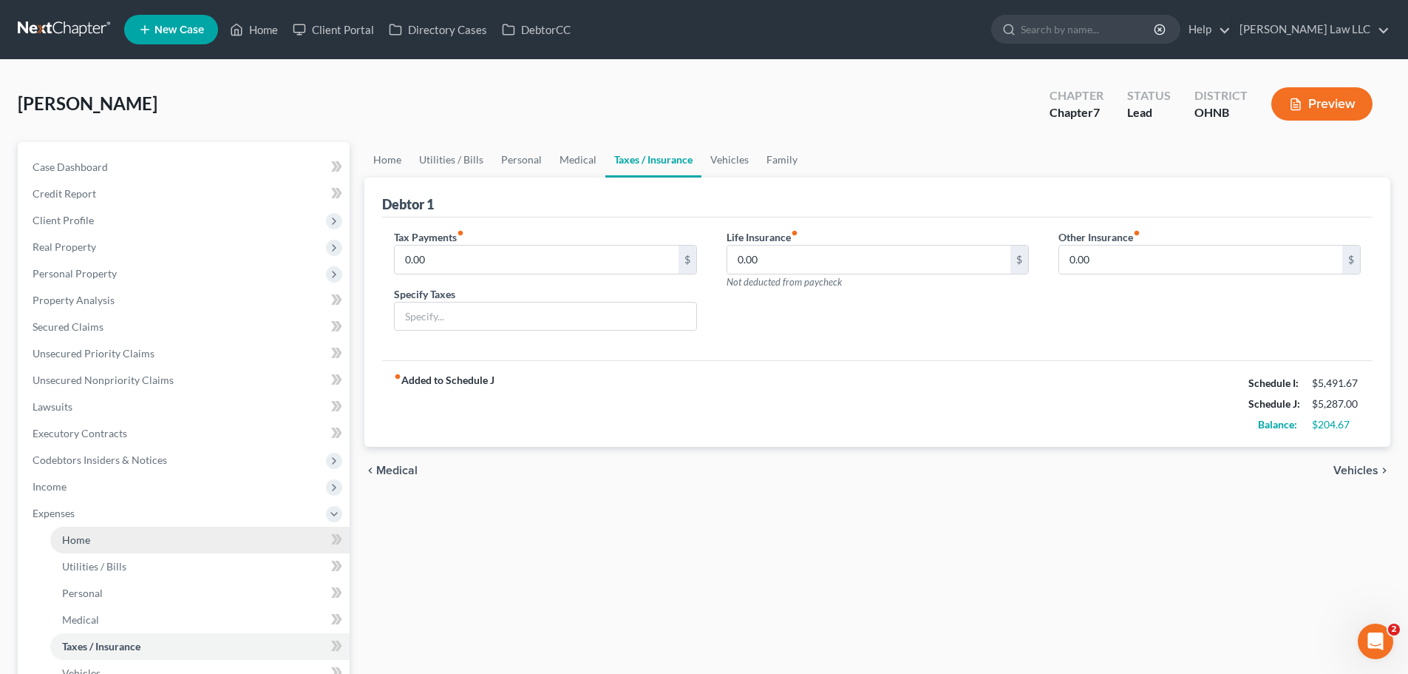
click at [108, 538] on link "Home" at bounding box center [199, 539] width 299 height 27
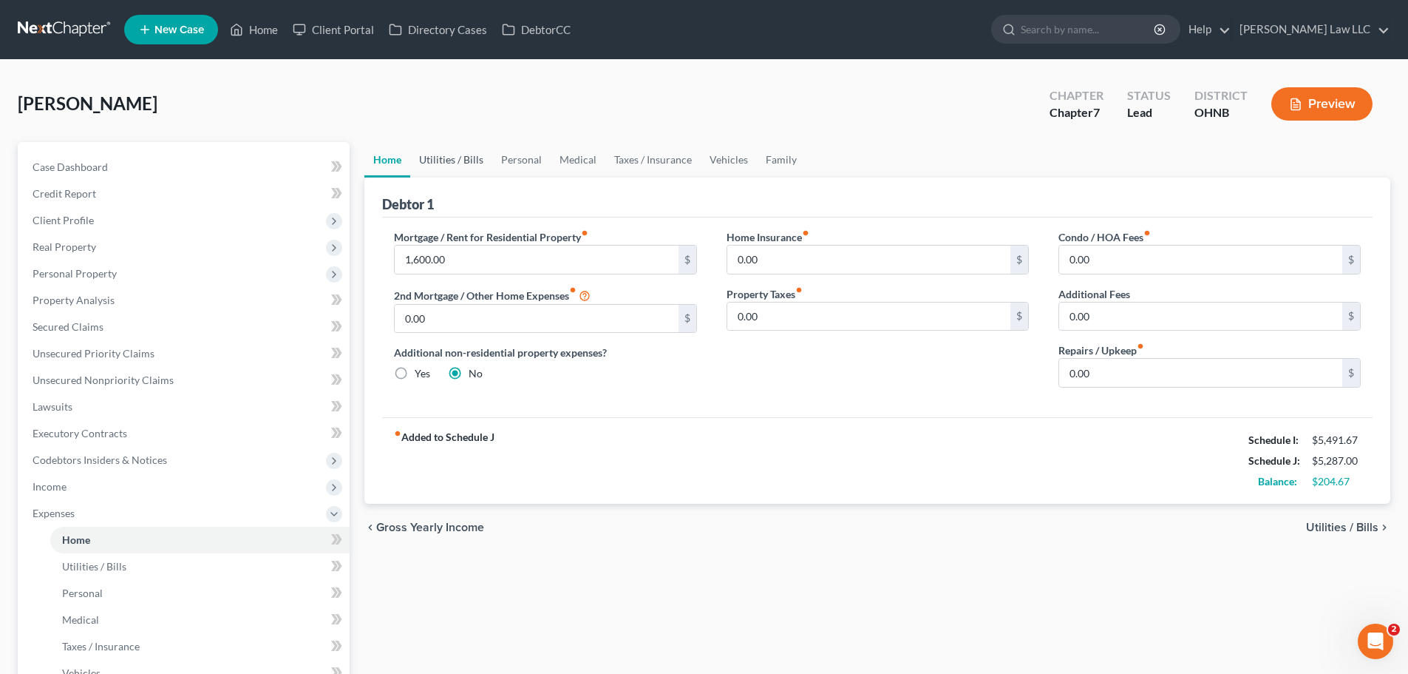
click at [467, 157] on link "Utilities / Bills" at bounding box center [451, 159] width 82 height 35
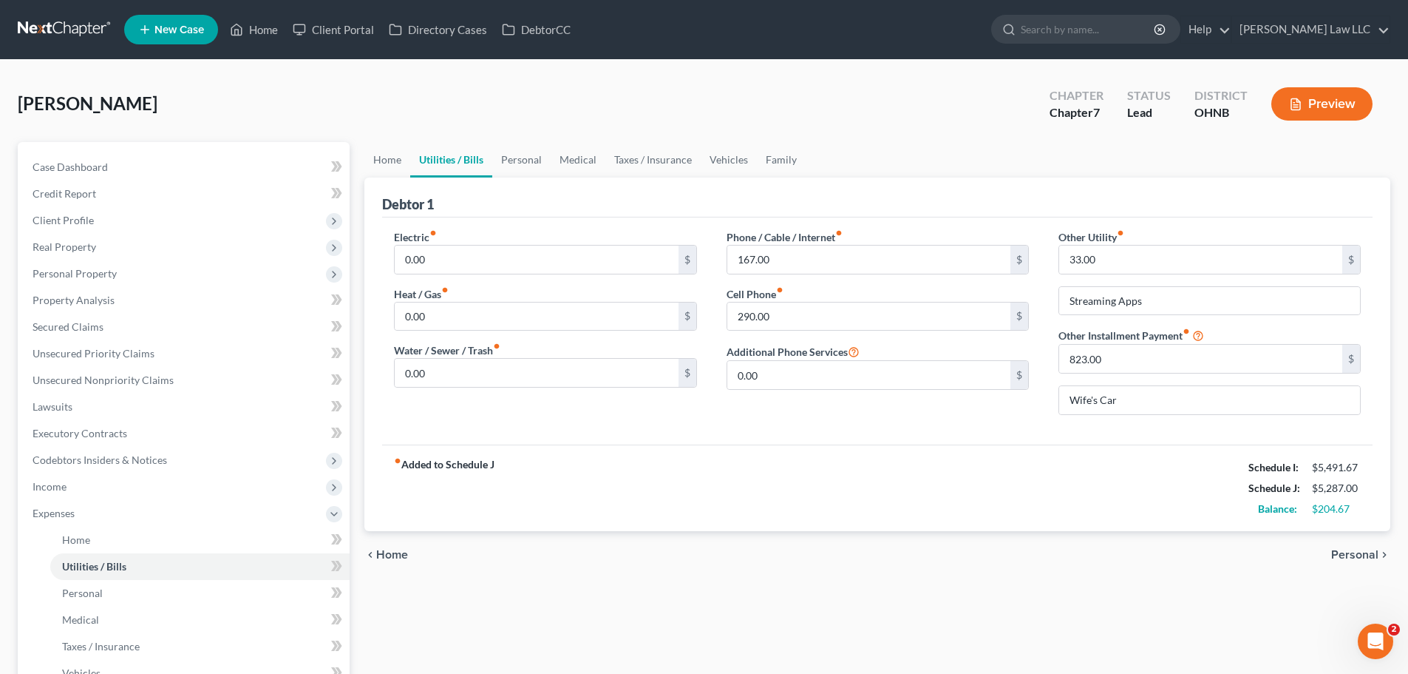
click at [860, 491] on div "fiber_manual_record Added to Schedule J Schedule I: $5,491.67 Schedule J: $5,28…" at bounding box center [877, 487] width 991 height 87
